Goal: Task Accomplishment & Management: Manage account settings

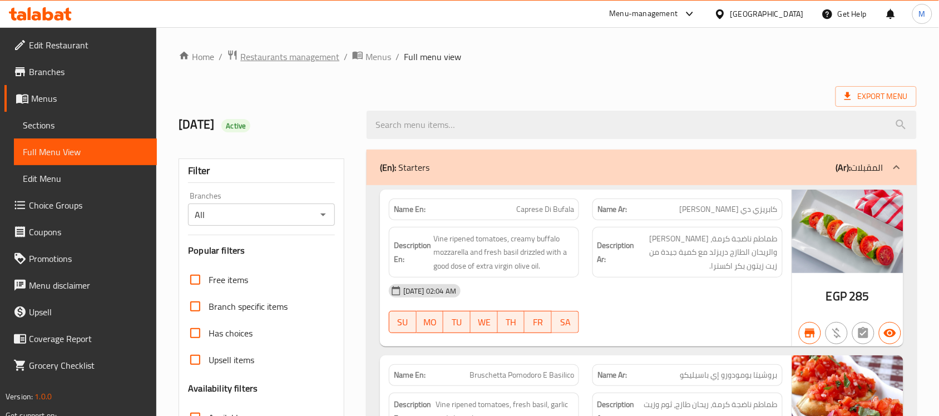
click at [290, 59] on span "Restaurants management" at bounding box center [289, 56] width 99 height 13
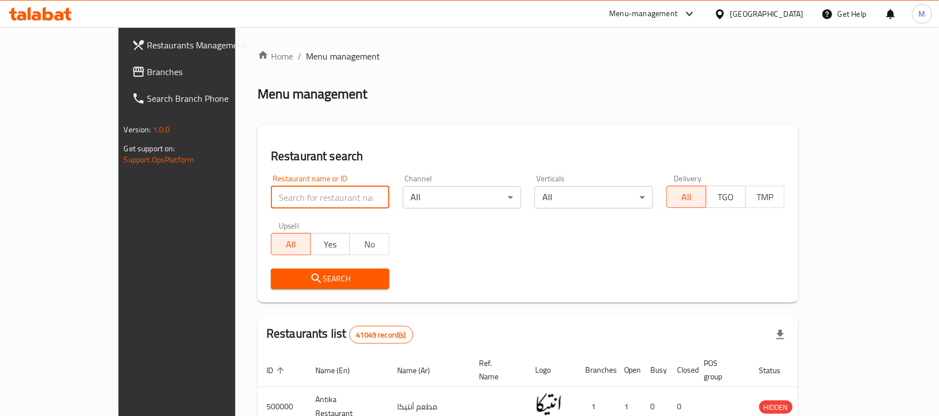
click at [273, 202] on input "search" at bounding box center [330, 197] width 118 height 22
paste input "[PERSON_NAME]"
type input "[PERSON_NAME]"
click button "Search" at bounding box center [330, 279] width 118 height 21
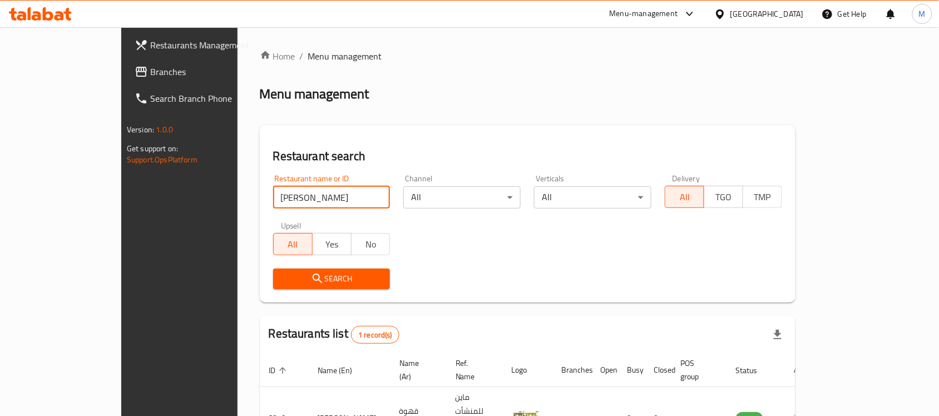
scroll to position [58, 0]
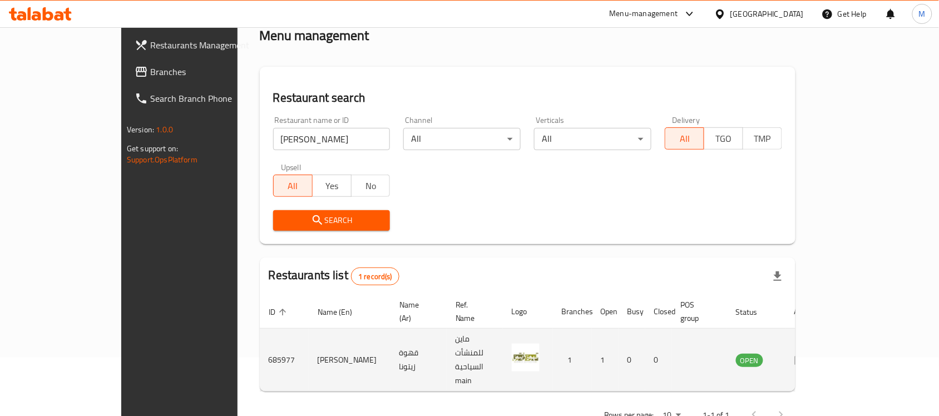
click at [824, 340] on td "enhanced table" at bounding box center [804, 360] width 38 height 63
click at [807, 356] on icon "enhanced table" at bounding box center [801, 360] width 12 height 9
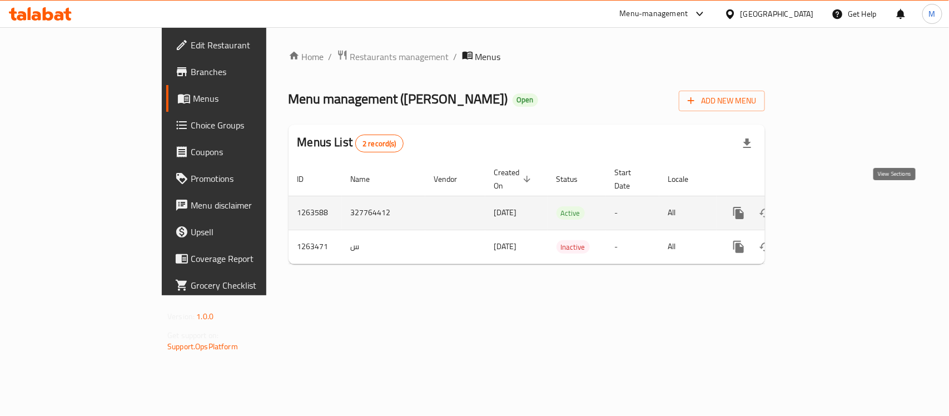
click at [824, 208] on icon "enhanced table" at bounding box center [819, 213] width 10 height 10
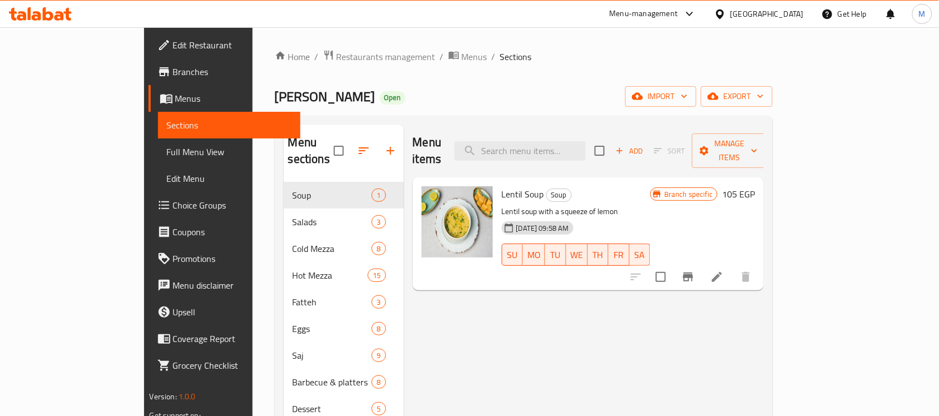
click at [173, 51] on span "Edit Restaurant" at bounding box center [232, 44] width 119 height 13
